Goal: Task Accomplishment & Management: Manage account settings

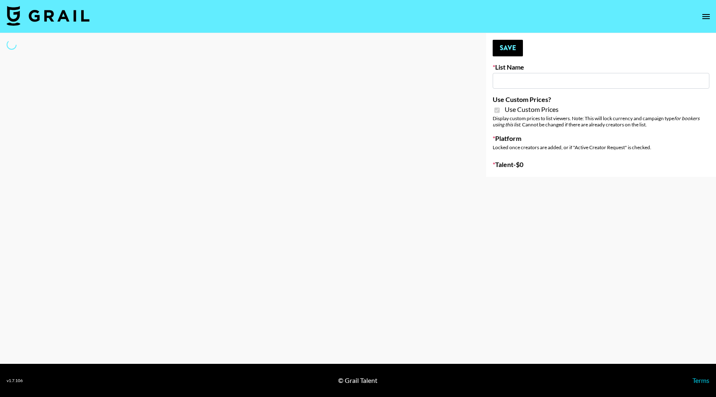
type input "[PERSON_NAME] AI"
checkbox input "true"
select select "Brand"
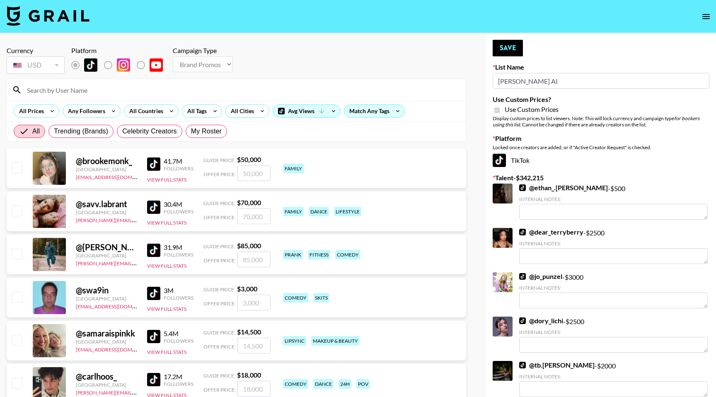
click at [108, 89] on input at bounding box center [241, 89] width 439 height 13
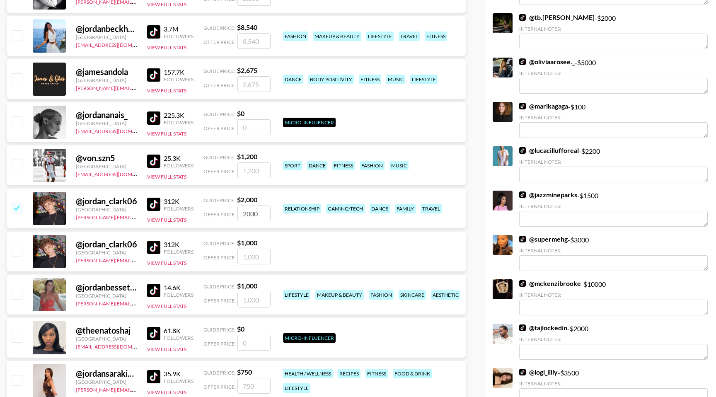
scroll to position [348, 0]
type input "jordan"
click at [15, 286] on div "@ jordanbessette_ [GEOGRAPHIC_DATA] [PERSON_NAME][EMAIL_ADDRESS][PERSON_NAME][D…" at bounding box center [237, 294] width 460 height 40
click at [17, 293] on input "checkbox" at bounding box center [17, 293] width 10 height 10
checkbox input "true"
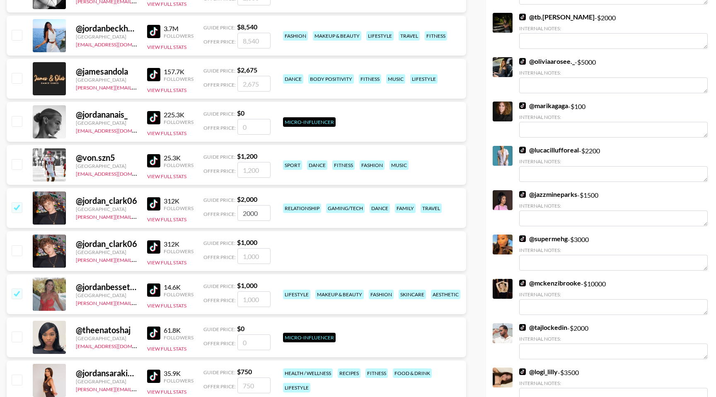
type input "1000"
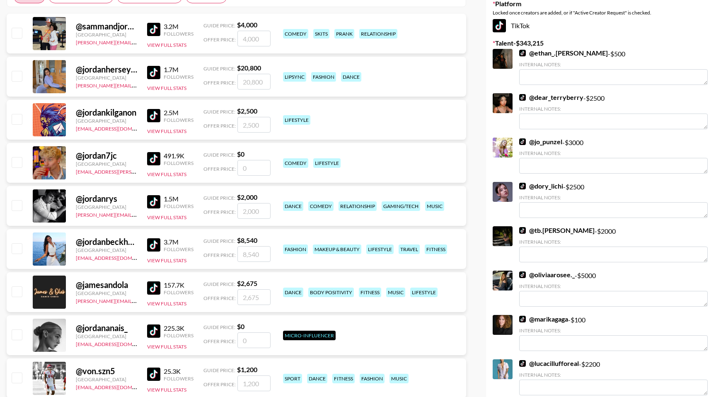
scroll to position [0, 0]
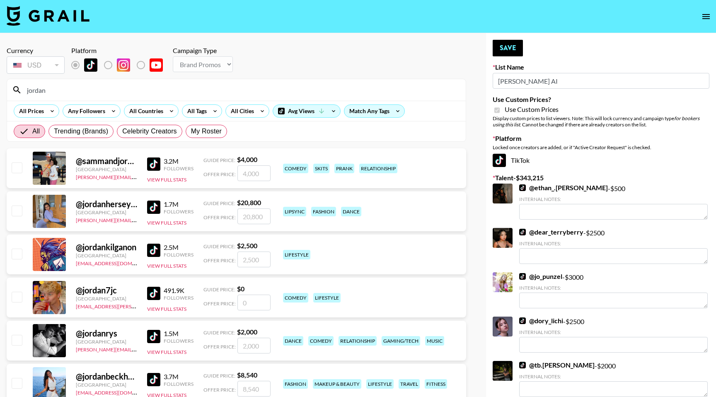
drag, startPoint x: 111, startPoint y: 89, endPoint x: 27, endPoint y: 92, distance: 84.6
click at [27, 92] on input "jordan" at bounding box center [241, 89] width 439 height 13
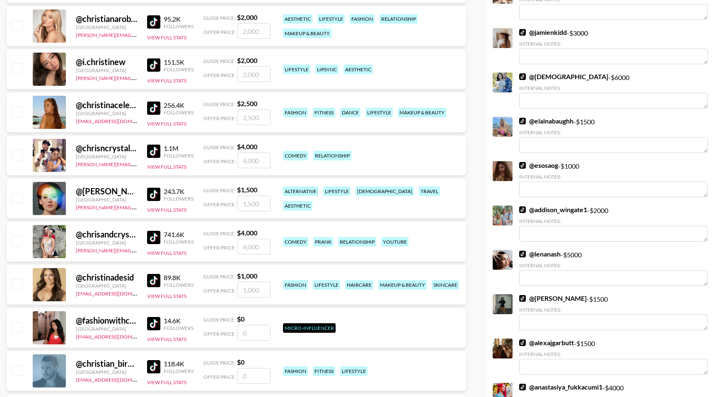
scroll to position [1222, 0]
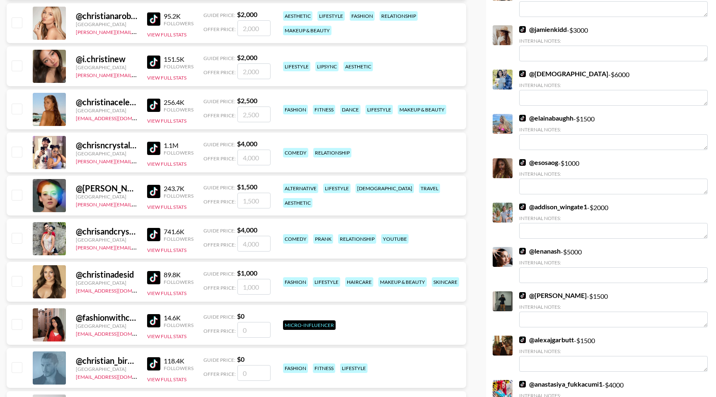
type input "[PERSON_NAME]"
click at [18, 148] on input "checkbox" at bounding box center [17, 152] width 10 height 10
checkbox input "true"
type input "4000"
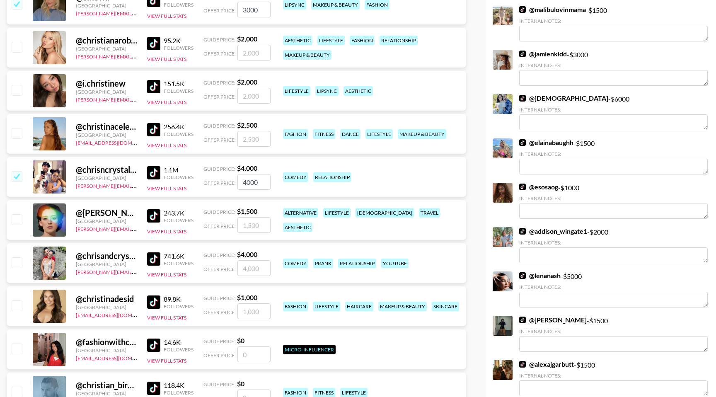
scroll to position [1207, 0]
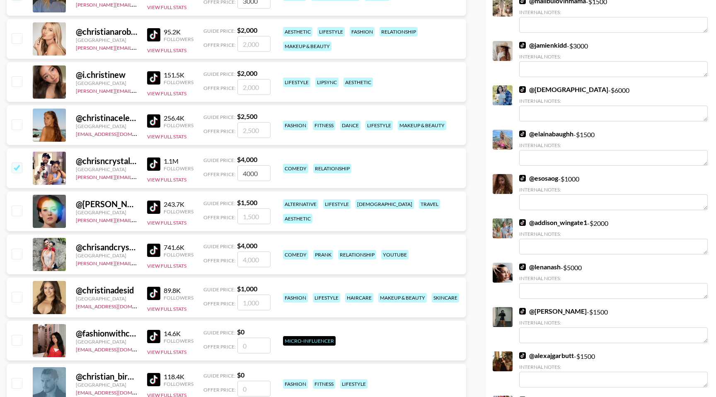
click at [19, 254] on input "checkbox" at bounding box center [17, 254] width 10 height 10
checkbox input "true"
type input "4000"
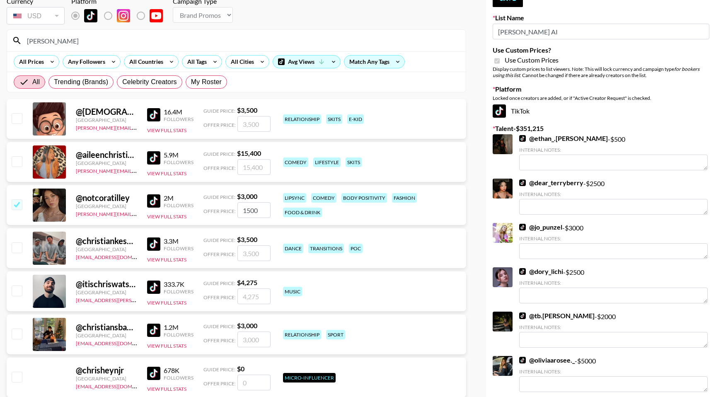
scroll to position [0, 0]
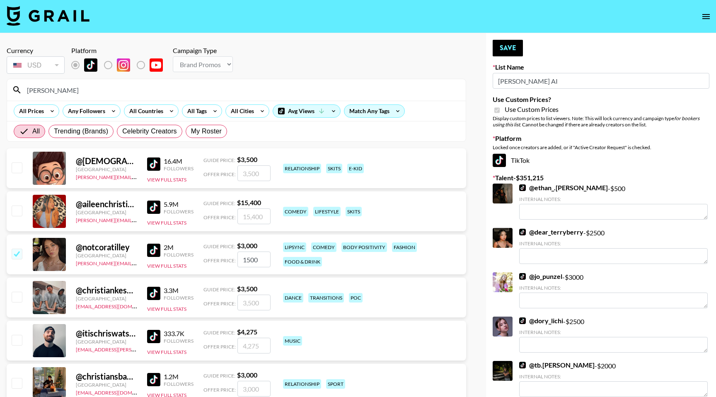
click at [70, 97] on div "[PERSON_NAME]" at bounding box center [236, 90] width 459 height 22
drag, startPoint x: 53, startPoint y: 86, endPoint x: 35, endPoint y: 89, distance: 18.1
click at [35, 89] on input "[PERSON_NAME]" at bounding box center [241, 89] width 439 height 13
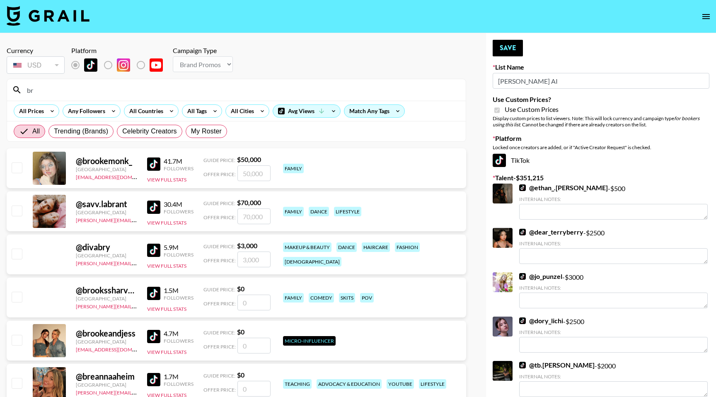
type input "b"
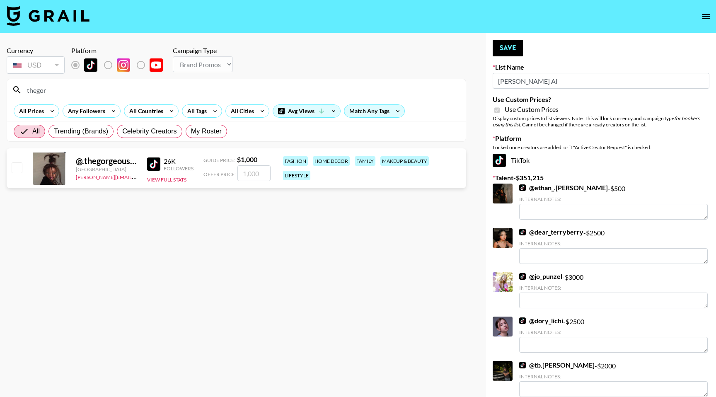
type input "thegor"
click at [19, 163] on input "checkbox" at bounding box center [17, 167] width 10 height 10
checkbox input "true"
type input "1000"
click at [53, 90] on input "thegor" at bounding box center [241, 89] width 439 height 13
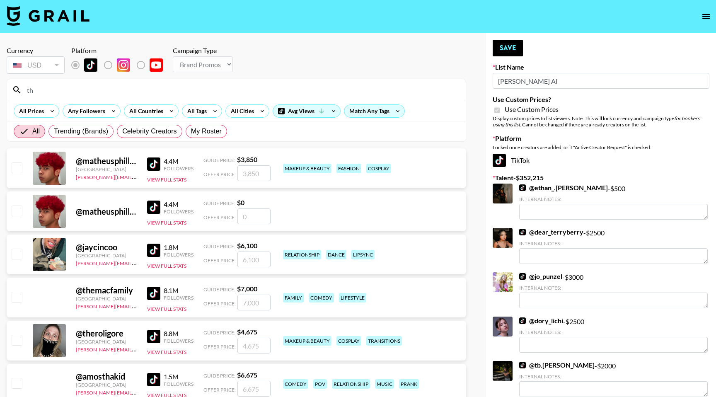
type input "t"
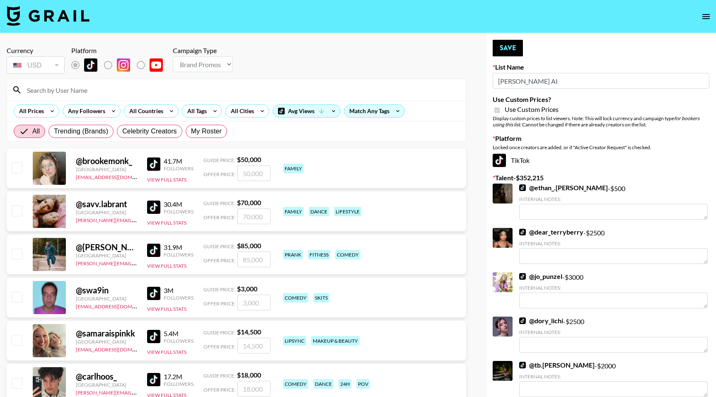
click at [74, 89] on input at bounding box center [241, 89] width 439 height 13
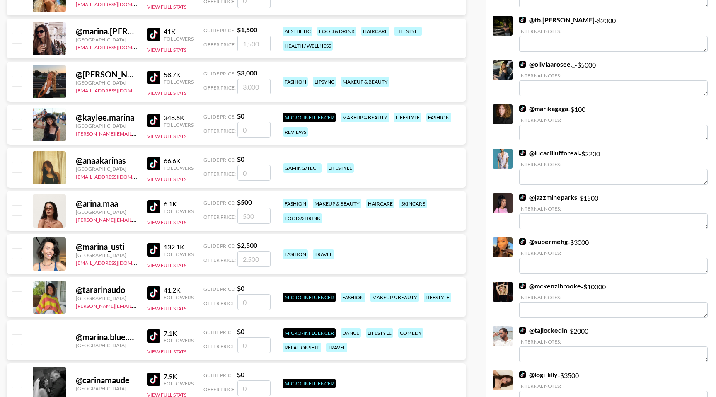
scroll to position [360, 0]
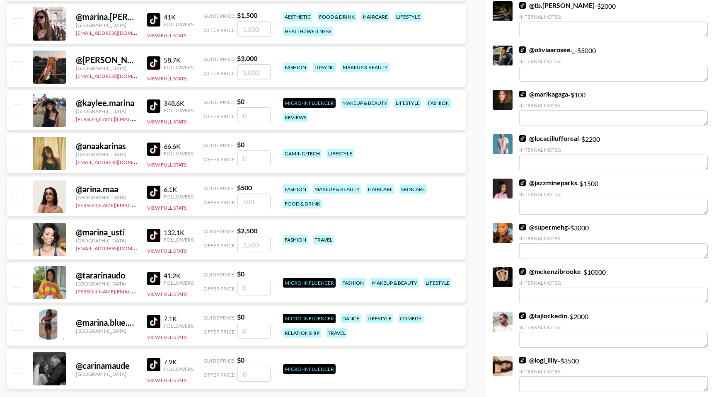
type input "arina"
click at [15, 196] on input "checkbox" at bounding box center [17, 196] width 10 height 10
checkbox input "true"
type input "500"
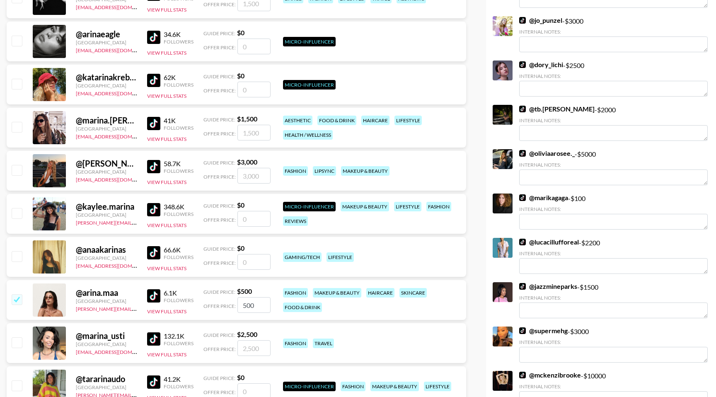
scroll to position [0, 0]
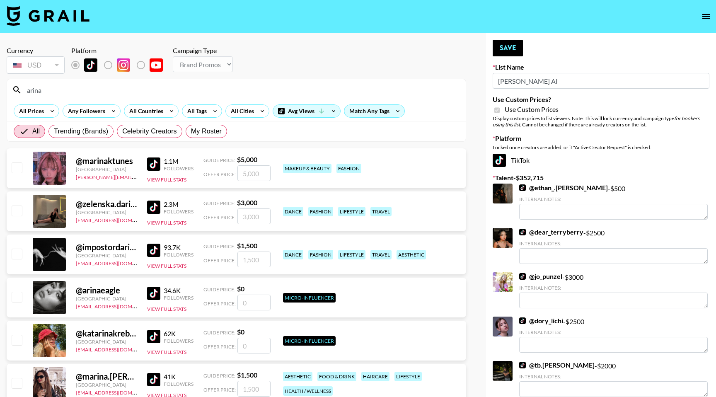
drag, startPoint x: 54, startPoint y: 86, endPoint x: 26, endPoint y: 92, distance: 28.3
click at [26, 92] on input "arina" at bounding box center [241, 89] width 439 height 13
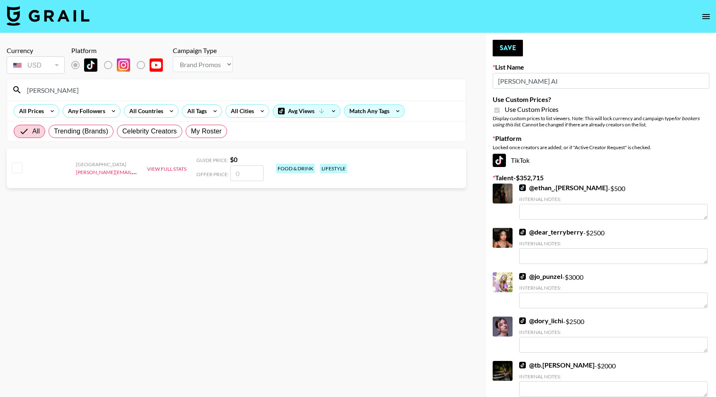
type input "[PERSON_NAME]"
click at [16, 169] on input "checkbox" at bounding box center [17, 167] width 10 height 10
checkbox input "false"
click at [251, 177] on input "number" at bounding box center [246, 173] width 33 height 16
drag, startPoint x: 70, startPoint y: 89, endPoint x: 26, endPoint y: 94, distance: 44.2
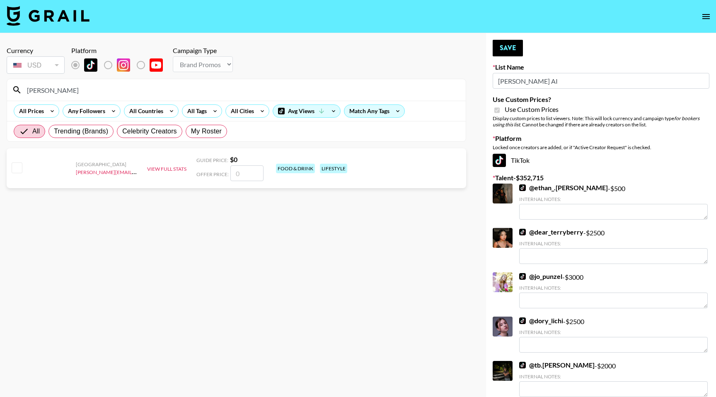
click at [26, 94] on input "[PERSON_NAME]" at bounding box center [241, 89] width 439 height 13
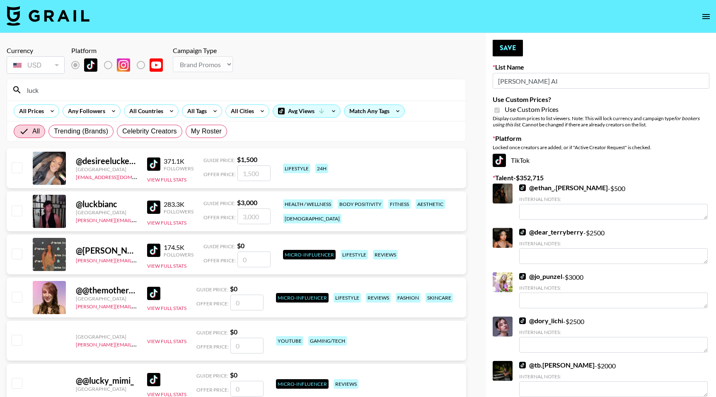
type input "luck"
click at [20, 210] on input "checkbox" at bounding box center [17, 211] width 10 height 10
checkbox input "true"
type input "3000"
click at [509, 53] on button "Save" at bounding box center [508, 48] width 30 height 17
